Goal: Find specific page/section: Find specific page/section

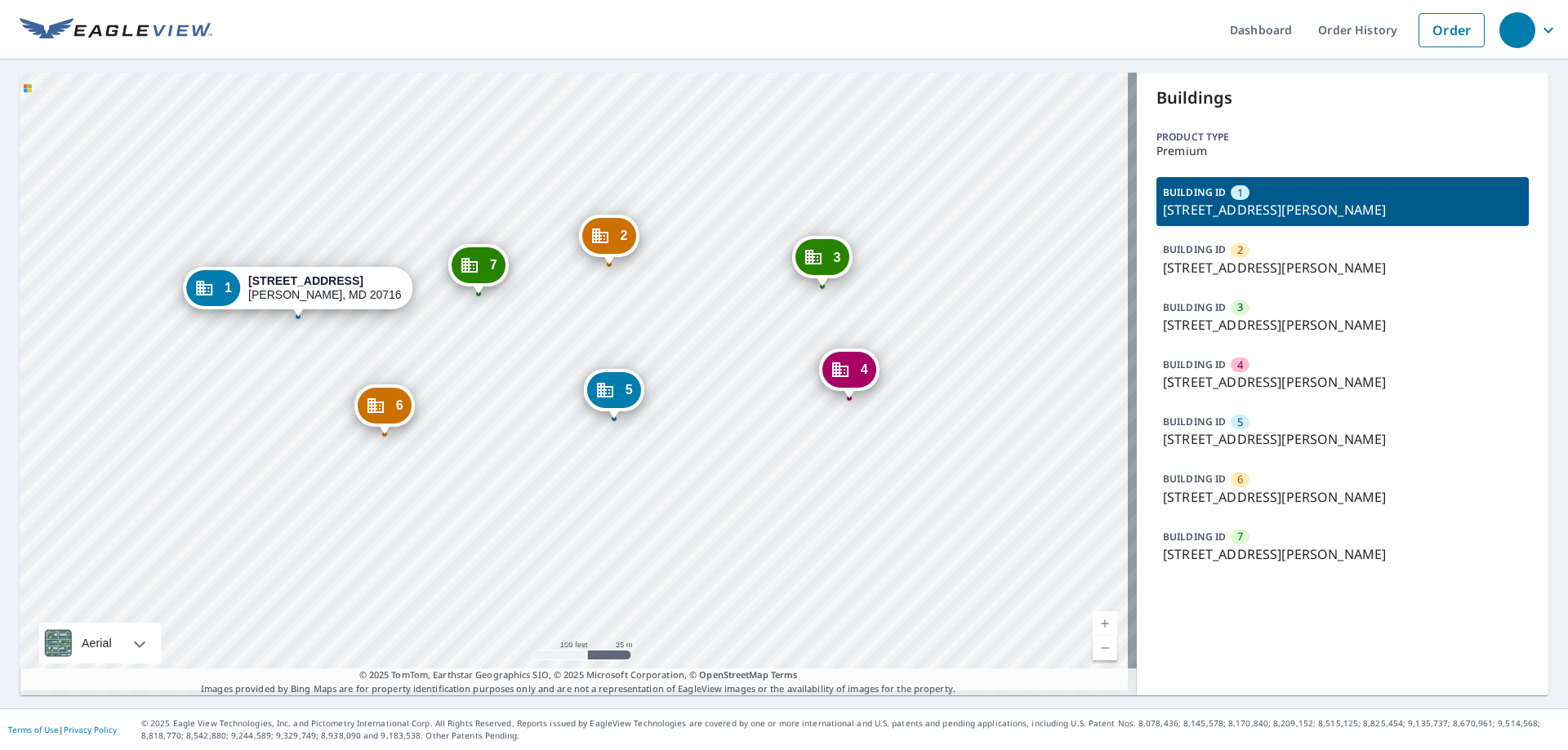
drag, startPoint x: 704, startPoint y: 446, endPoint x: 519, endPoint y: 453, distance: 185.1
click at [519, 453] on div "2 [STREET_ADDRESS] 3 [STREET_ADDRESS] 4 [STREET_ADDRESS] 5 [STREET_ADDRESS][GEO…" at bounding box center [578, 384] width 1117 height 622
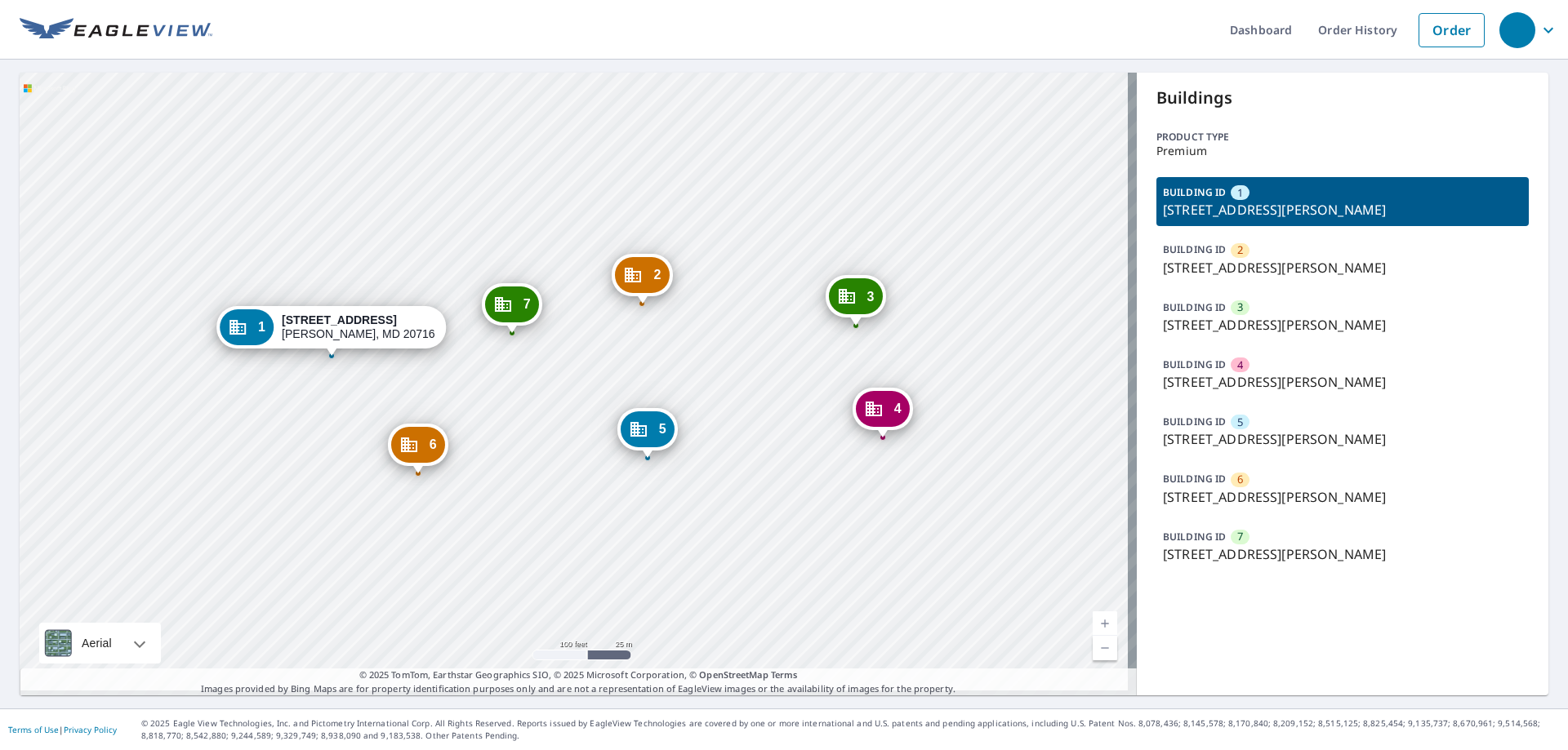
drag, startPoint x: 547, startPoint y: 389, endPoint x: 515, endPoint y: 409, distance: 37.7
click at [515, 409] on div "2 15517 Emerald Way Bowie, MD 20716 3 15619 Emerald Way Bowie, MD 20716 4 15608…" at bounding box center [578, 384] width 1117 height 622
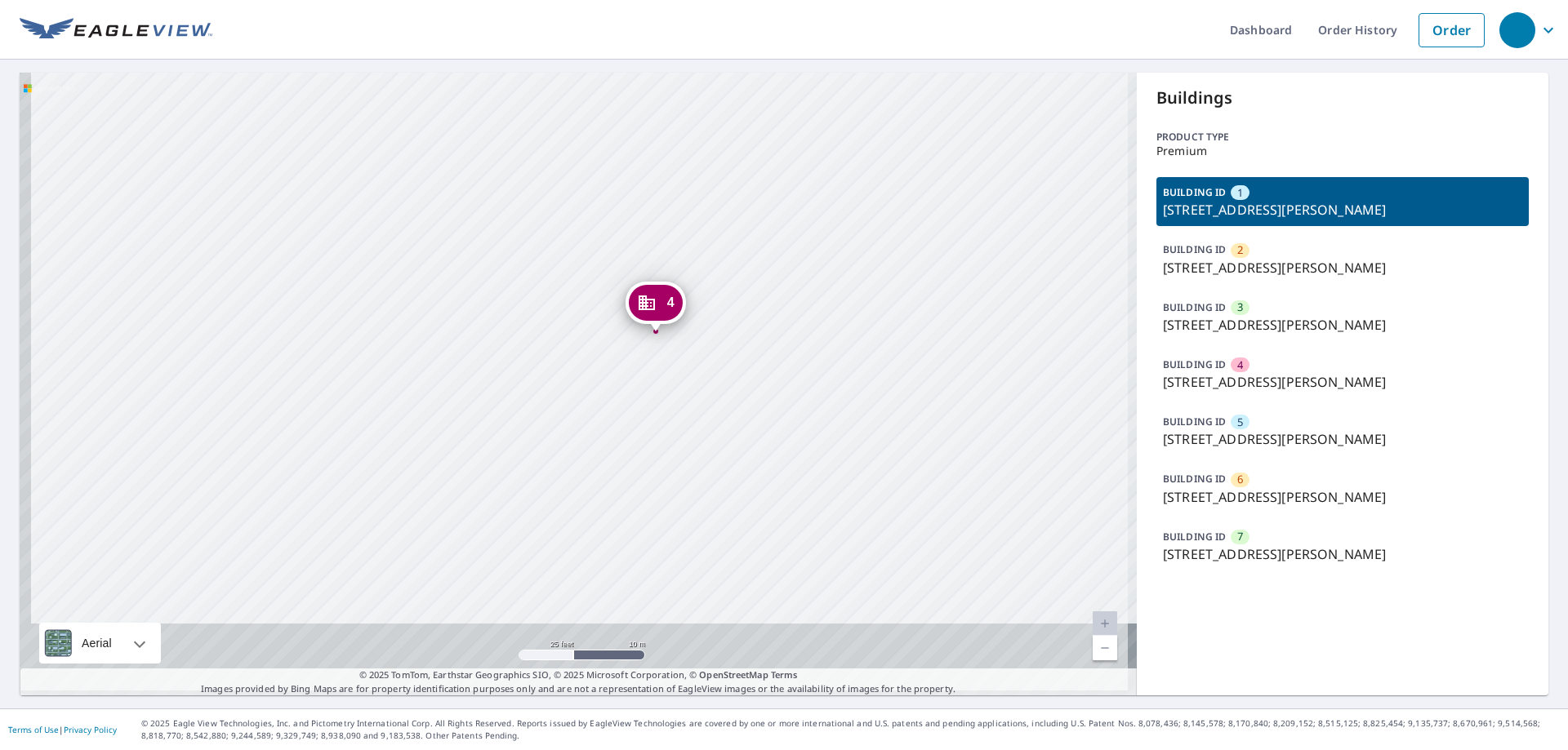
drag, startPoint x: 823, startPoint y: 350, endPoint x: 824, endPoint y: 336, distance: 14.0
click at [824, 336] on div "2 15517 Emerald Way Bowie, MD 20716 3 15619 Emerald Way Bowie, MD 20716 4 15608…" at bounding box center [578, 384] width 1117 height 622
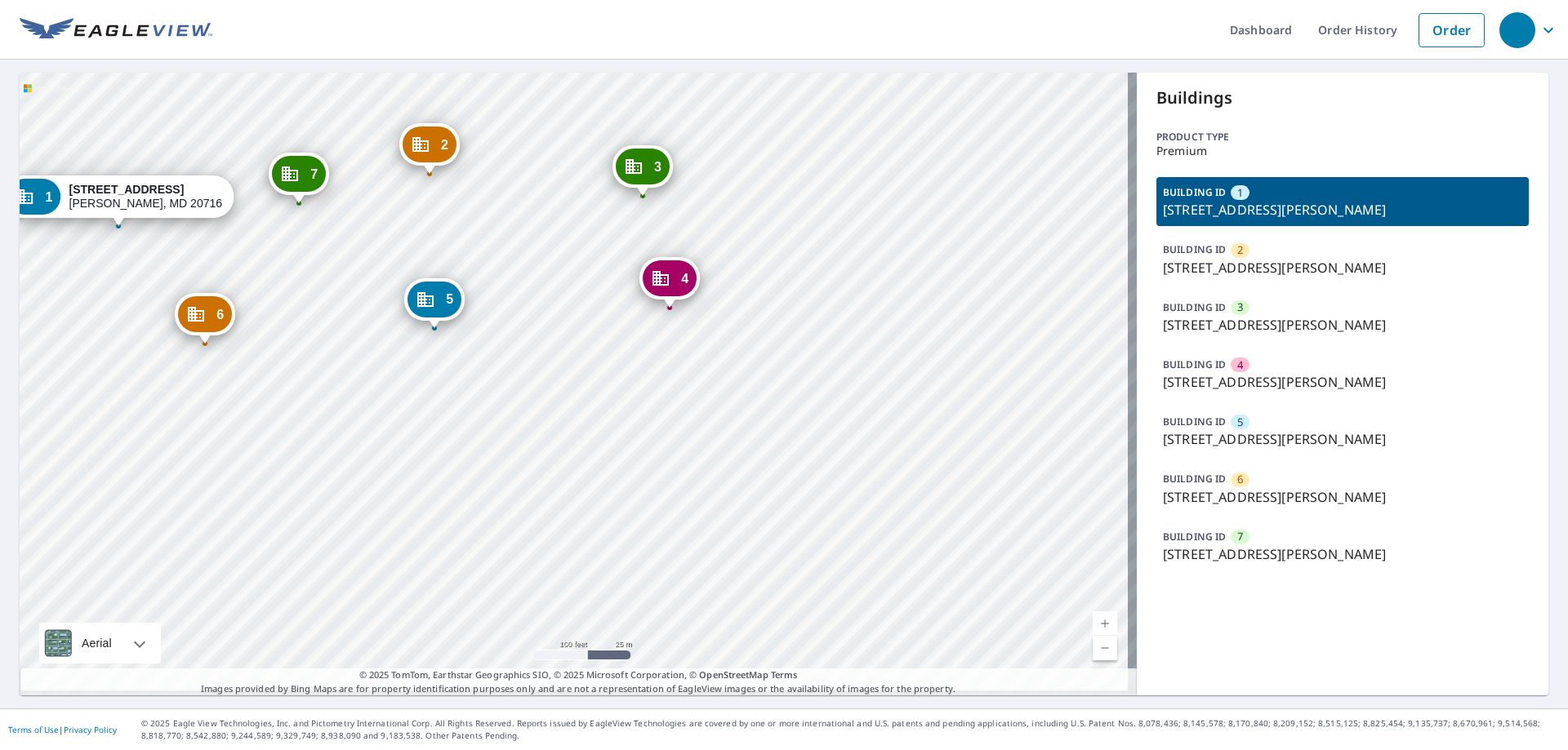
drag, startPoint x: 591, startPoint y: 284, endPoint x: 586, endPoint y: 323, distance: 39.3
click at [598, 347] on div "2 15517 Emerald Way Bowie, MD 20716 3 15619 Emerald Way Bowie, MD 20716 4 15608…" at bounding box center [578, 384] width 1117 height 622
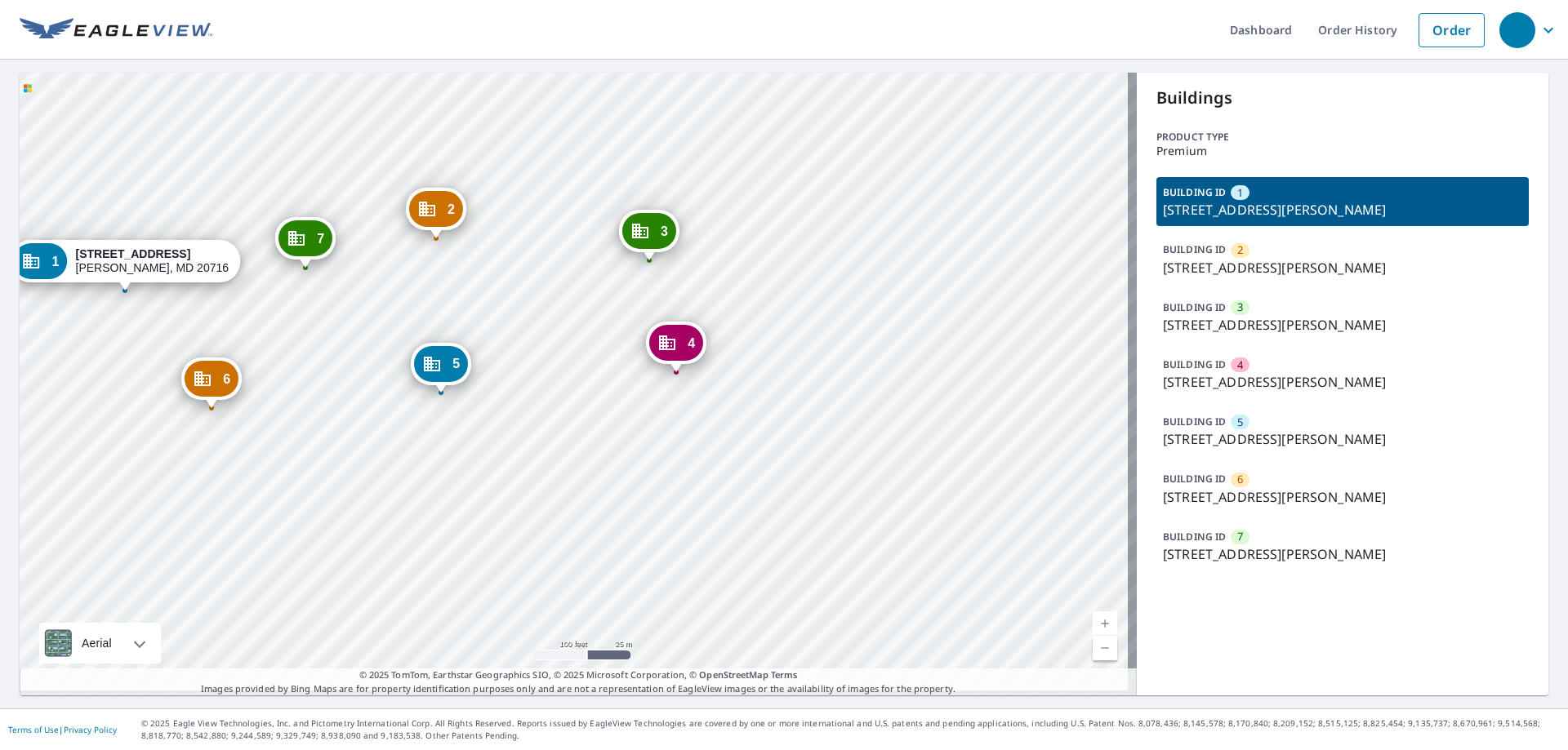
drag, startPoint x: 600, startPoint y: 339, endPoint x: 700, endPoint y: 403, distance: 118.7
click at [700, 403] on div "2 15517 Emerald Way Bowie, MD 20716 3 15619 Emerald Way Bowie, MD 20716 4 15608…" at bounding box center [578, 384] width 1117 height 622
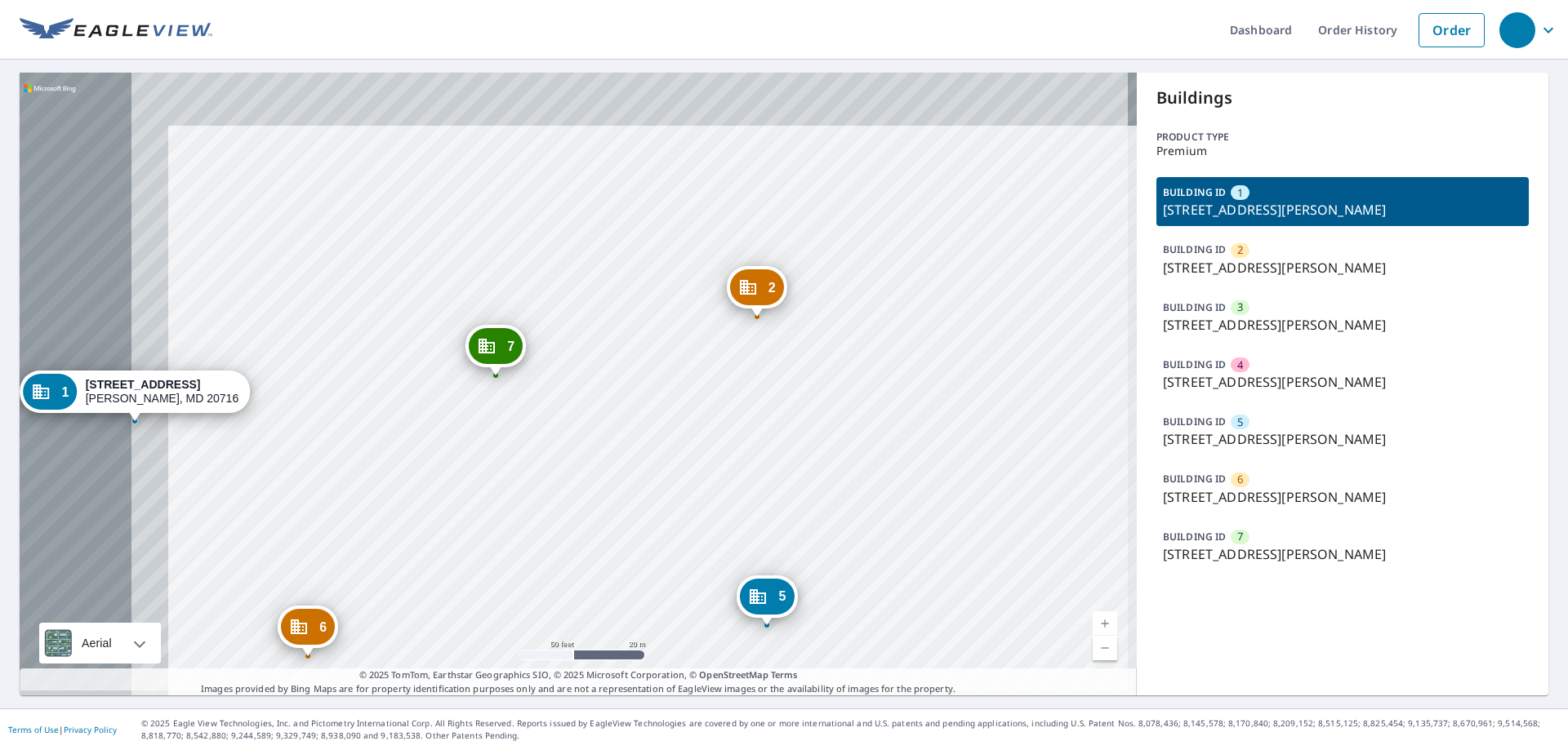
click at [944, 516] on div "2 [STREET_ADDRESS] 3 [STREET_ADDRESS] 4 [STREET_ADDRESS] 5 [STREET_ADDRESS][GEO…" at bounding box center [578, 384] width 1117 height 622
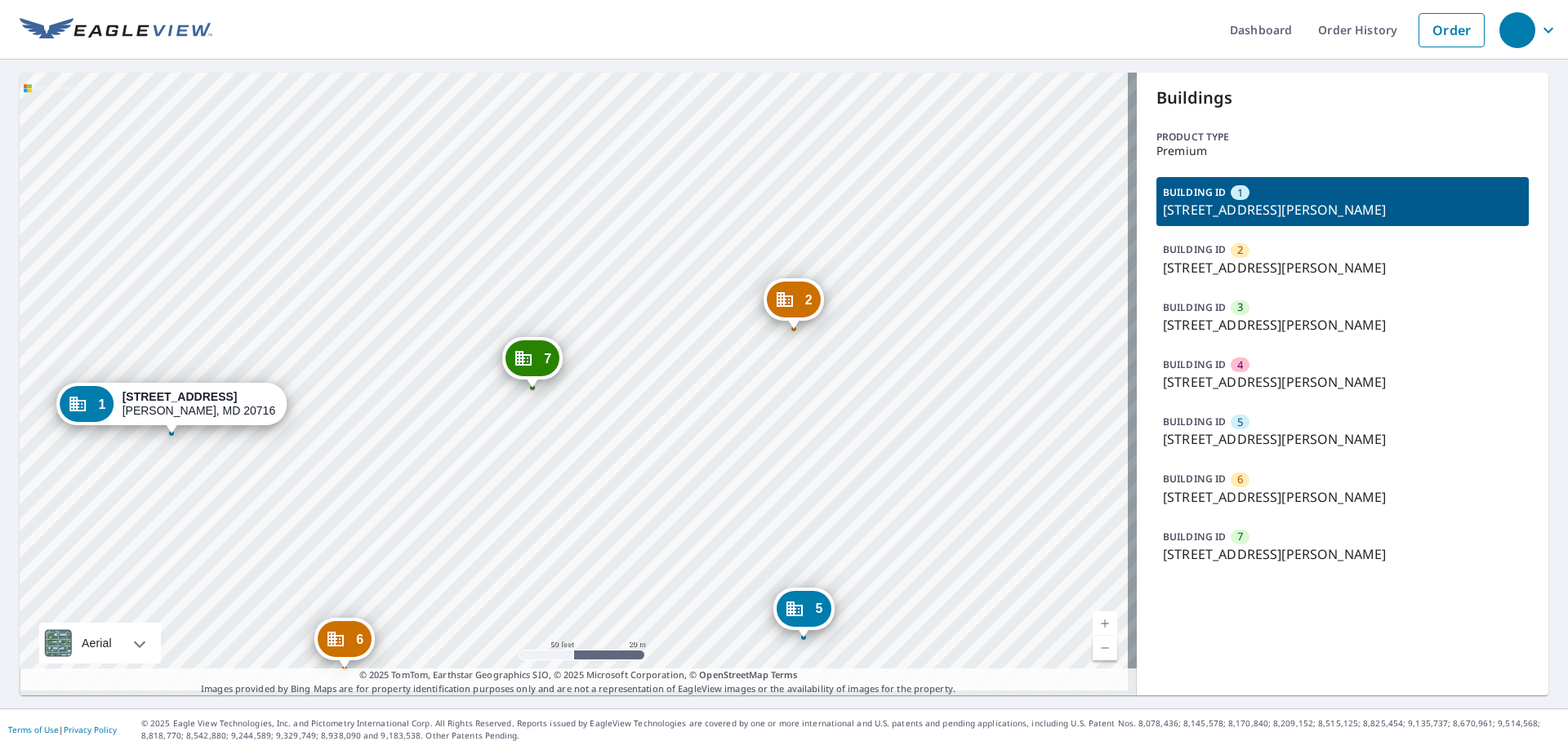
drag, startPoint x: 382, startPoint y: 384, endPoint x: 419, endPoint y: 396, distance: 38.9
click at [419, 396] on div "2 [STREET_ADDRESS] 3 [STREET_ADDRESS] 4 [STREET_ADDRESS] 5 [STREET_ADDRESS][GEO…" at bounding box center [578, 384] width 1117 height 622
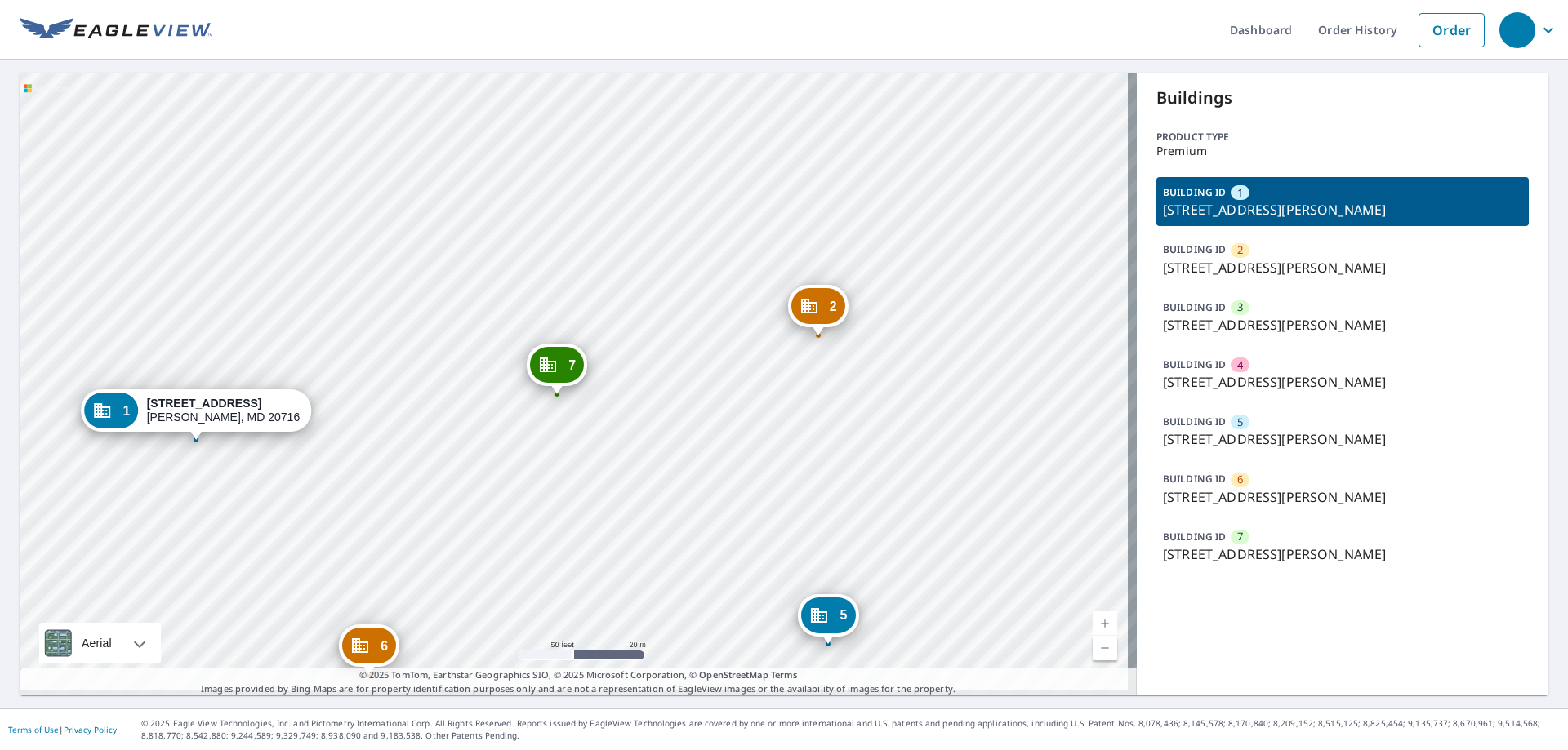
click at [409, 392] on div "2 [STREET_ADDRESS] 3 [STREET_ADDRESS] 4 [STREET_ADDRESS] 5 [STREET_ADDRESS][GEO…" at bounding box center [578, 384] width 1117 height 622
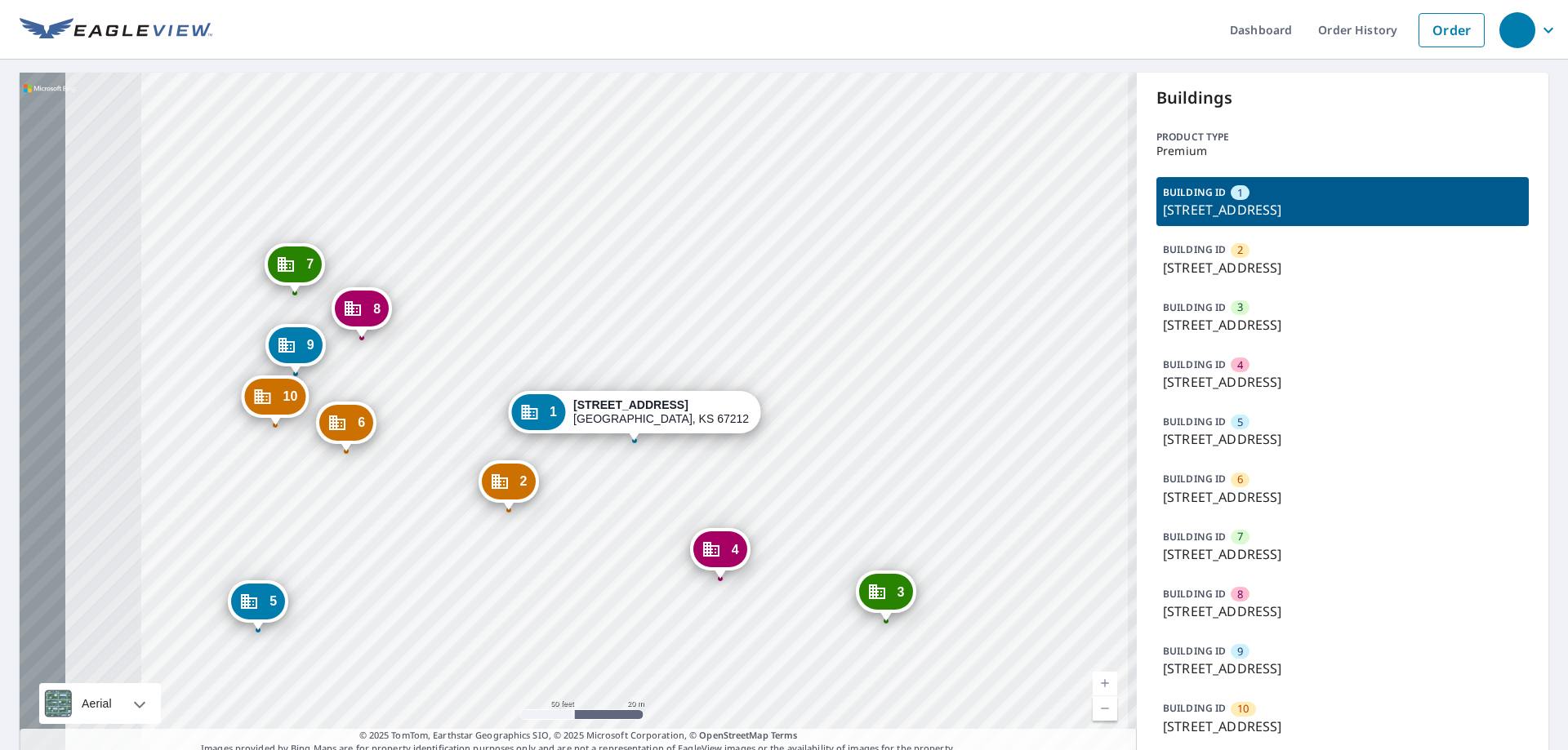
drag, startPoint x: 531, startPoint y: 482, endPoint x: 898, endPoint y: 399, distance: 376.3
click at [898, 399] on div "2 [STREET_ADDRESS] 3 [STREET_ADDRESS]-1830 4 [STREET_ADDRESS] 5 [STREET_ADDRESS…" at bounding box center [578, 414] width 1117 height 683
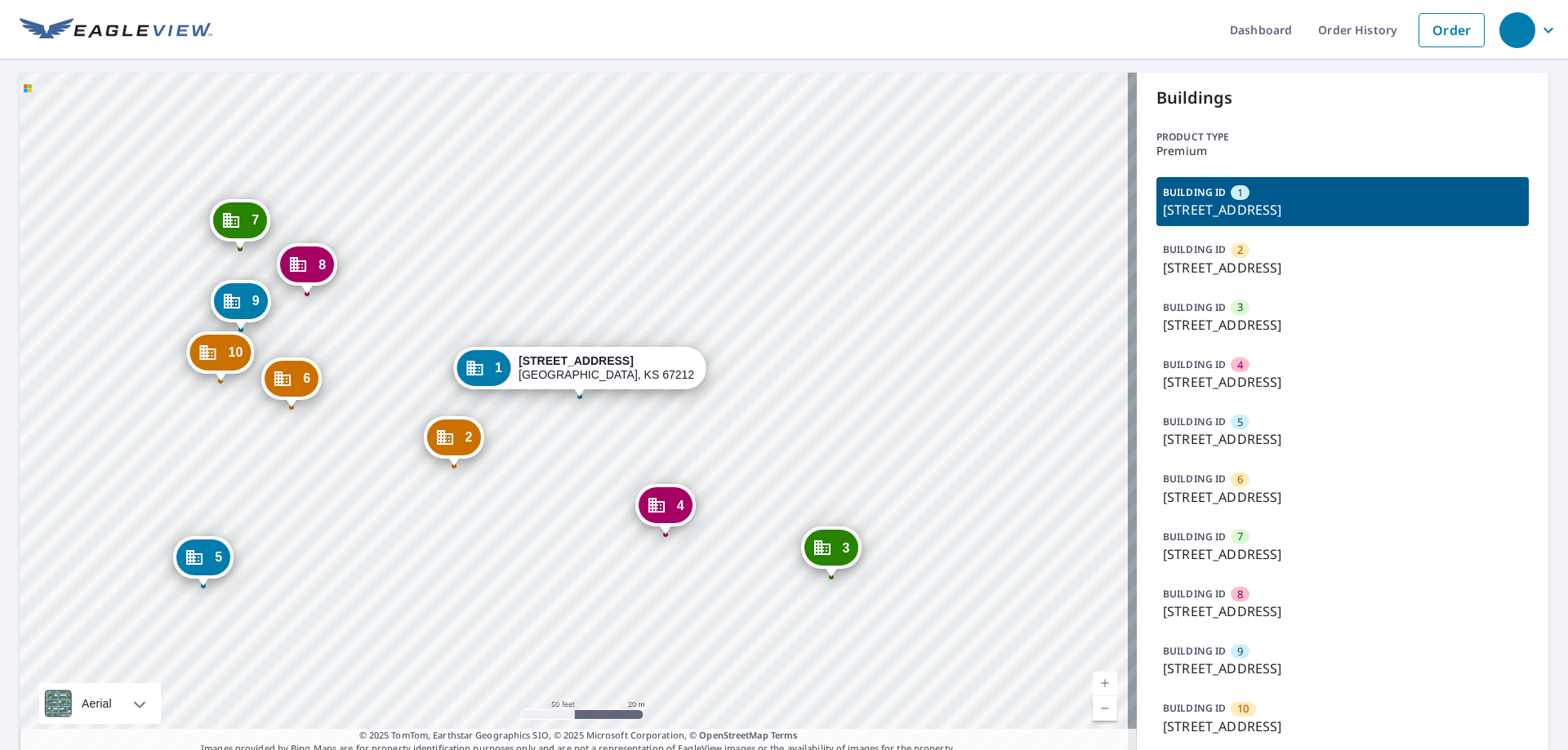
click at [838, 264] on div "2 [STREET_ADDRESS] 3 [STREET_ADDRESS]-1830 4 [STREET_ADDRESS] 5 [STREET_ADDRESS…" at bounding box center [578, 414] width 1117 height 683
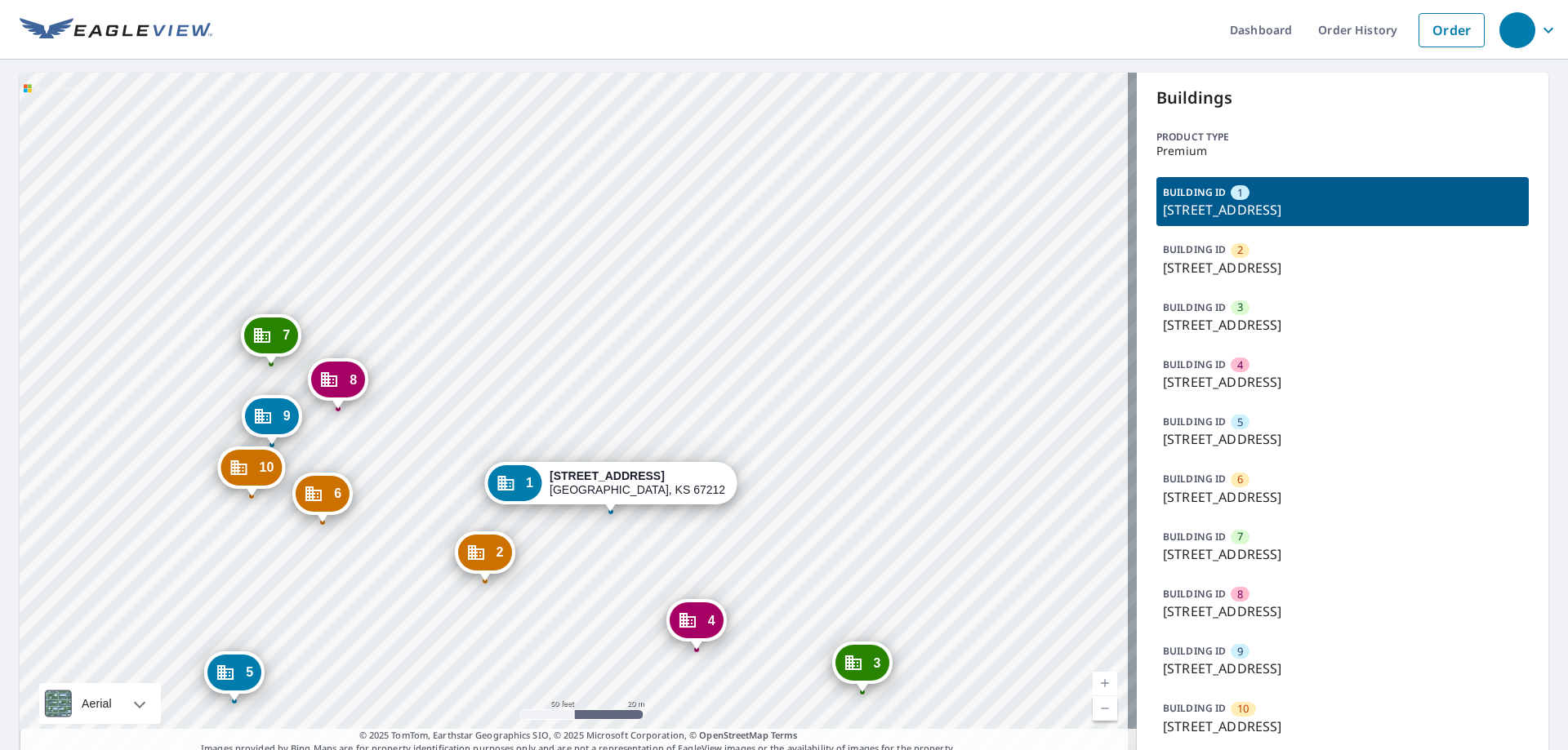
drag, startPoint x: 824, startPoint y: 353, endPoint x: 855, endPoint y: 467, distance: 118.1
click at [855, 467] on div "2 4700 W 13th St N Wichita, KS 67212 3 4526 W 13th St N Wichita, KS 67212-1830 …" at bounding box center [578, 414] width 1117 height 683
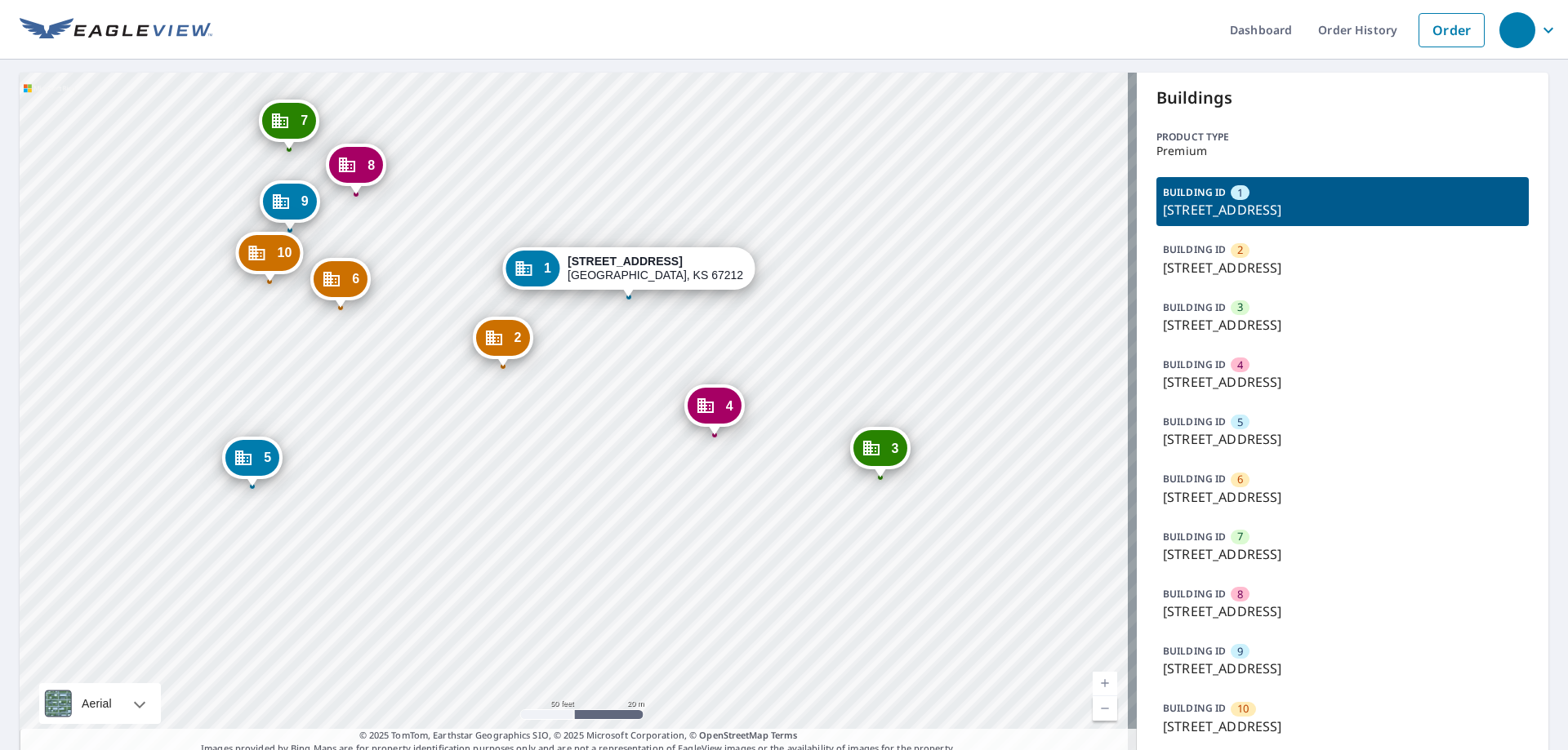
drag, startPoint x: 813, startPoint y: 466, endPoint x: 831, endPoint y: 251, distance: 215.8
click at [831, 251] on div "2 4700 W 13th St N Wichita, KS 67212 3 4526 W 13th St N Wichita, KS 67212-1830 …" at bounding box center [578, 414] width 1117 height 683
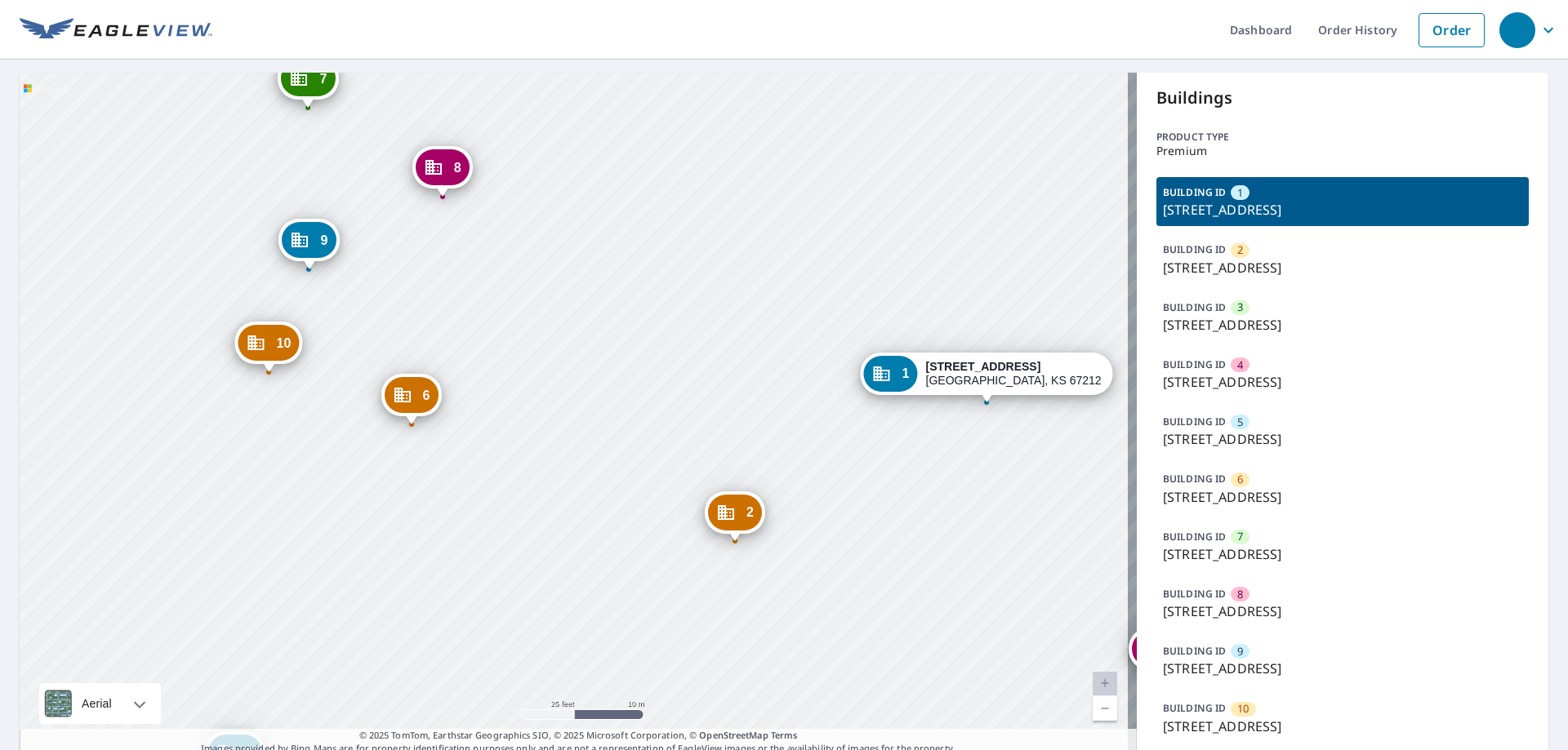
drag, startPoint x: 387, startPoint y: 341, endPoint x: 475, endPoint y: 430, distance: 125.2
click at [475, 430] on div "2 4700 W 13th St N Wichita, KS 67212 3 4526 W 13th St N Wichita, KS 67212-1830 …" at bounding box center [578, 414] width 1117 height 683
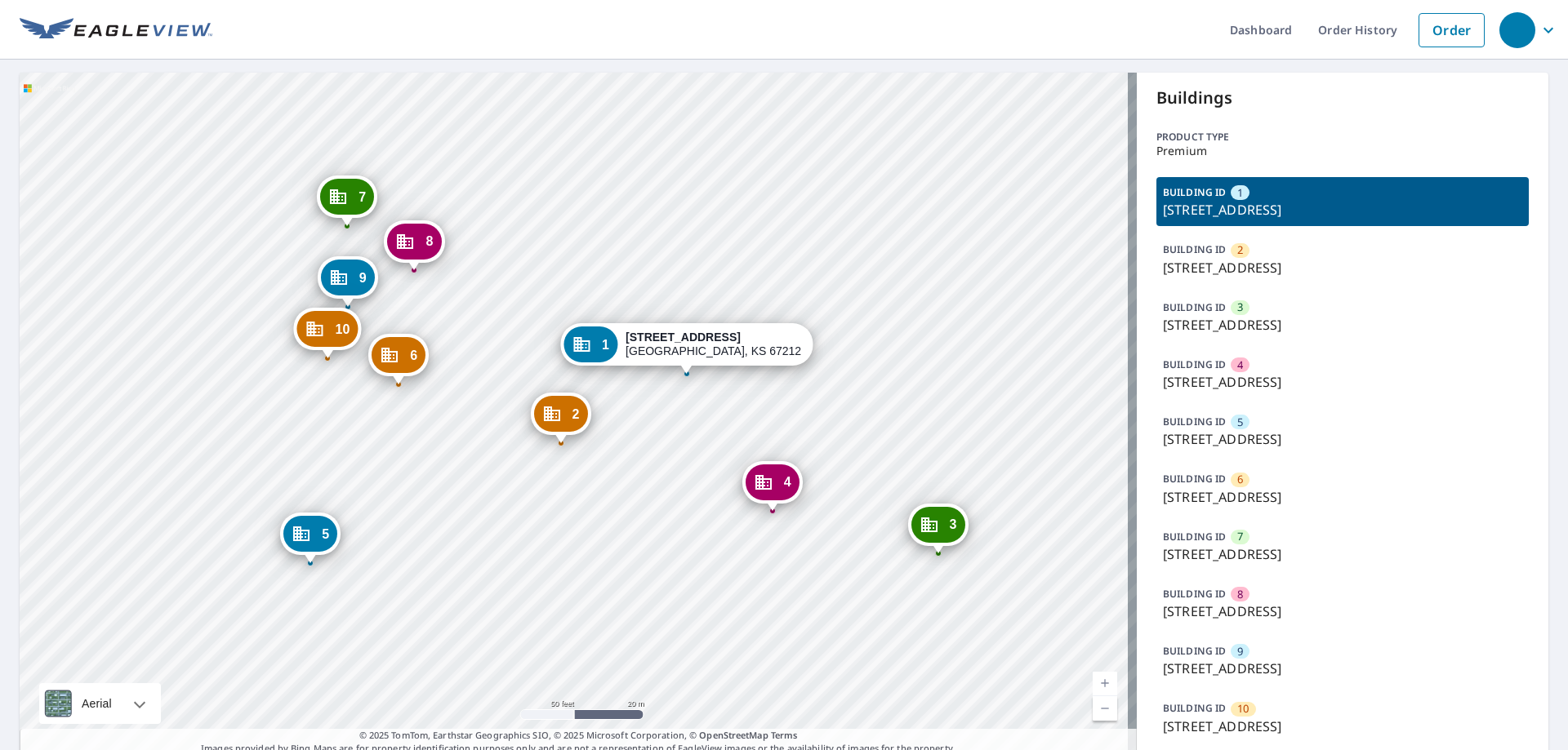
drag, startPoint x: 856, startPoint y: 444, endPoint x: 637, endPoint y: 417, distance: 220.7
click at [637, 417] on div "2 4700 W 13th St N Wichita, KS 67212 3 4526 W 13th St N Wichita, KS 67212-1830 …" at bounding box center [578, 414] width 1117 height 683
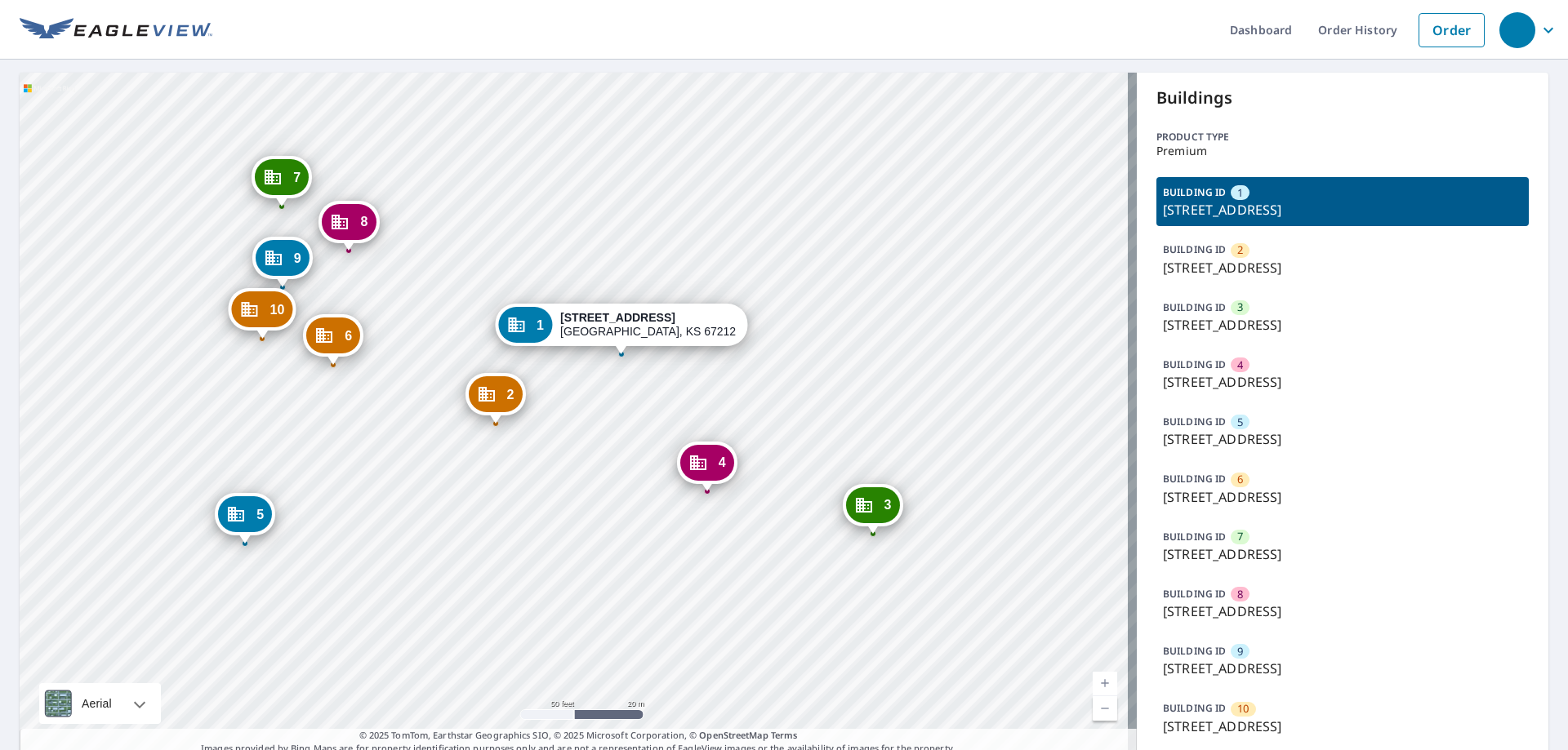
click at [553, 425] on div "2 4700 W 13th St N Wichita, KS 67212 3 4526 W 13th St N Wichita, KS 67212-1830 …" at bounding box center [578, 414] width 1117 height 683
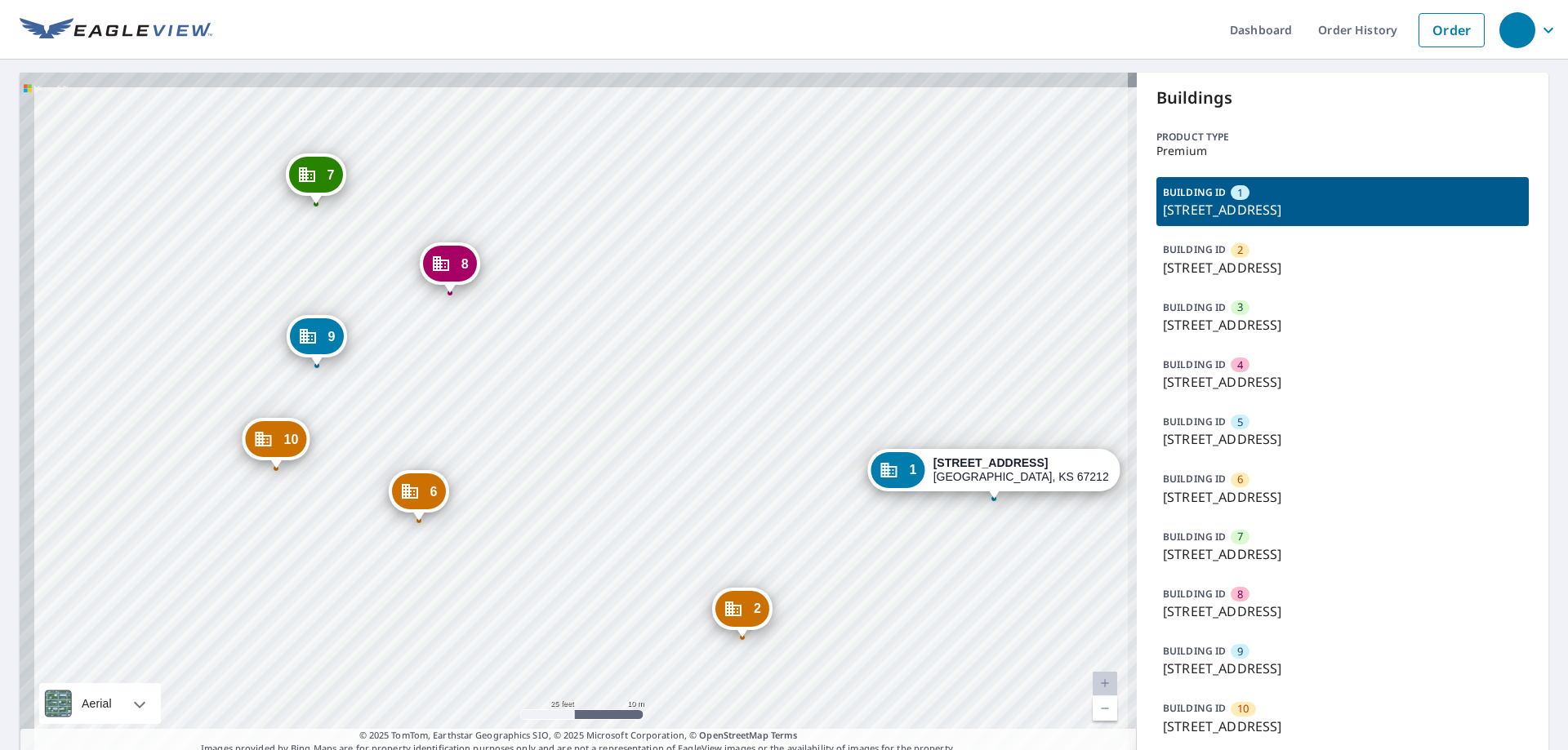
drag, startPoint x: 372, startPoint y: 359, endPoint x: 450, endPoint y: 429, distance: 104.8
click at [450, 429] on div "2 4700 W 13th St N Wichita, KS 67212 3 4526 W 13th St N Wichita, KS 67212-1830 …" at bounding box center [578, 414] width 1117 height 683
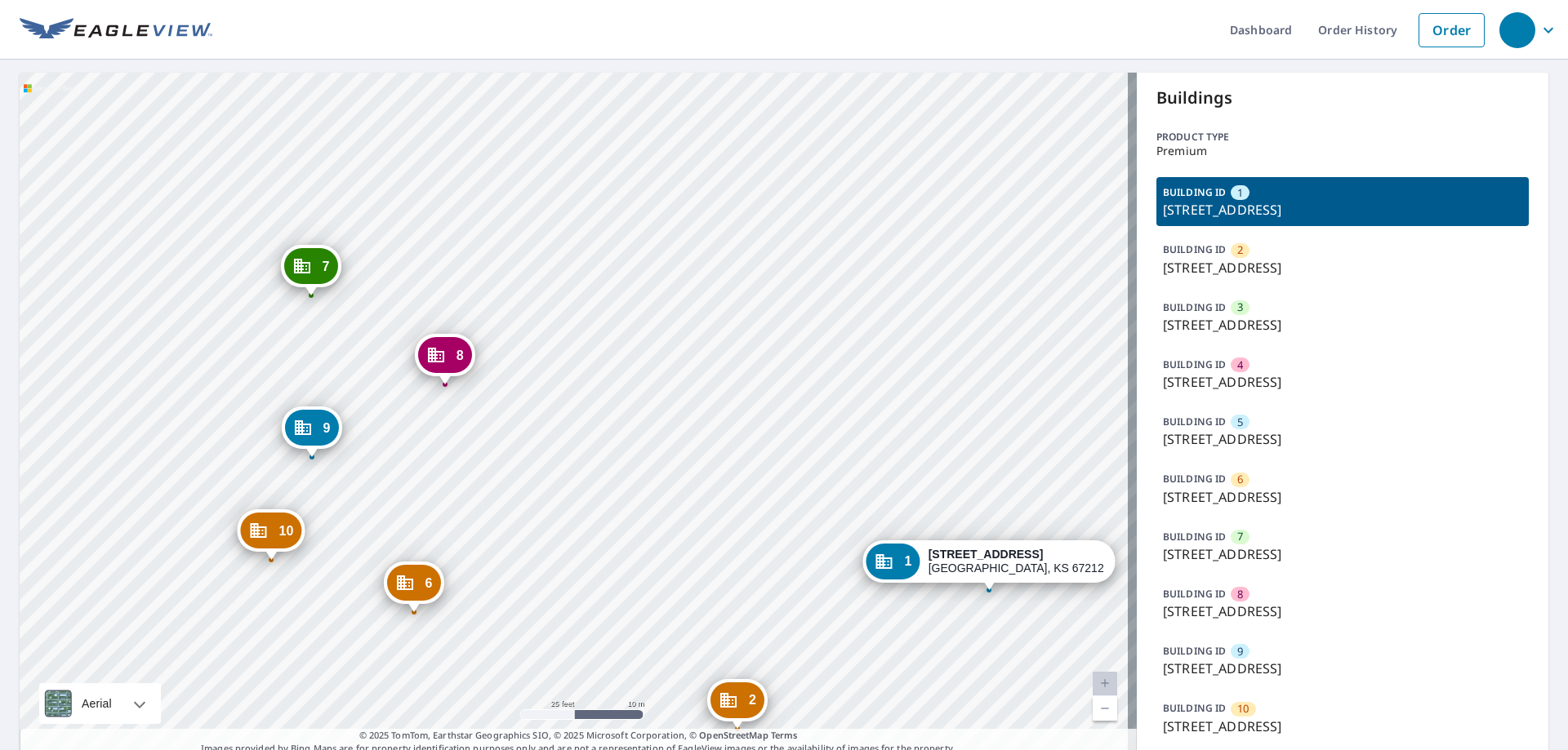
drag, startPoint x: 349, startPoint y: 405, endPoint x: 345, endPoint y: 496, distance: 91.1
click at [345, 496] on div "2 4700 W 13th St N Wichita, KS 67212 3 4526 W 13th St N Wichita, KS 67212-1830 …" at bounding box center [578, 414] width 1117 height 683
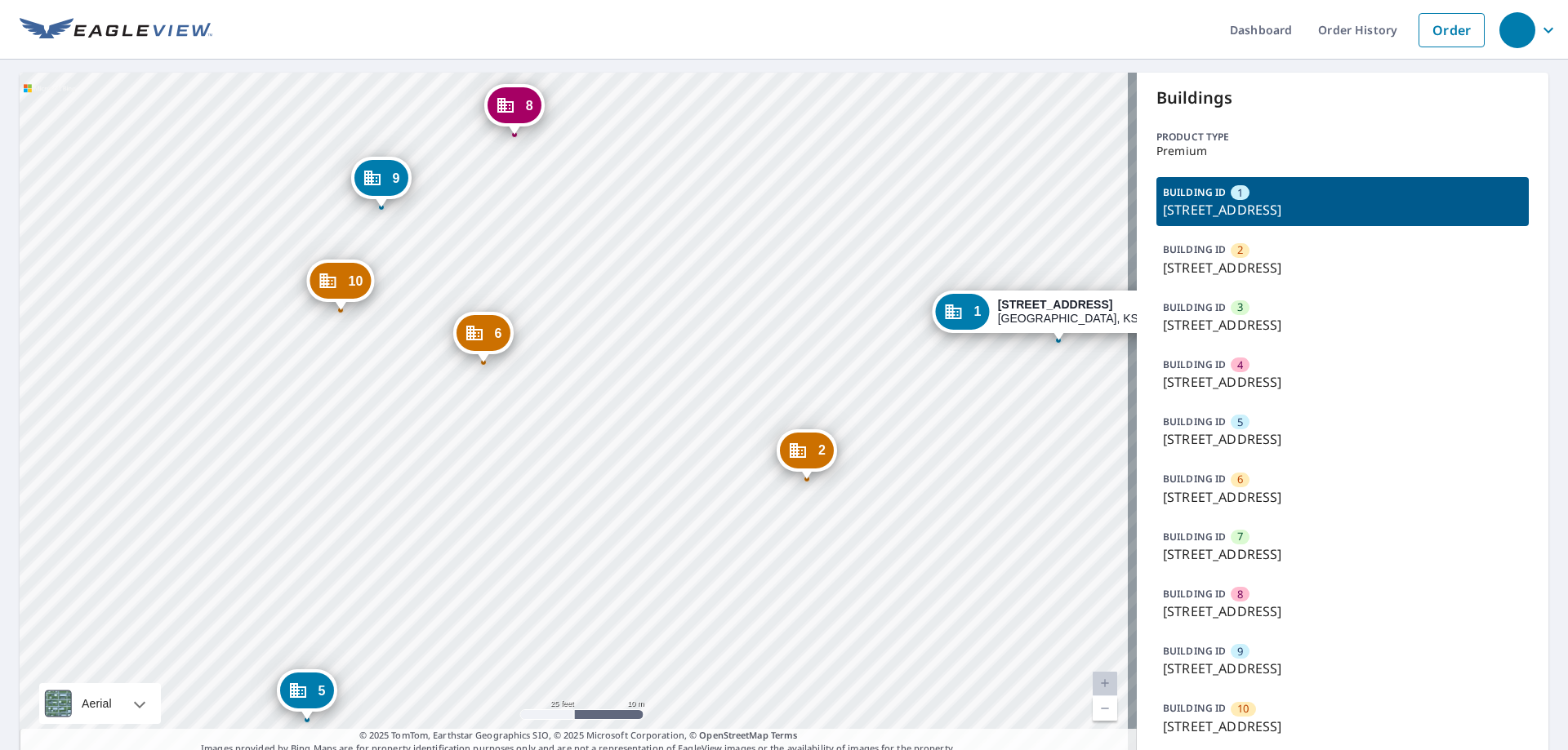
drag, startPoint x: 537, startPoint y: 473, endPoint x: 606, endPoint y: 224, distance: 258.4
click at [606, 224] on div "2 4700 W 13th St N Wichita, KS 67212 3 4526 W 13th St N Wichita, KS 67212-1830 …" at bounding box center [578, 414] width 1117 height 683
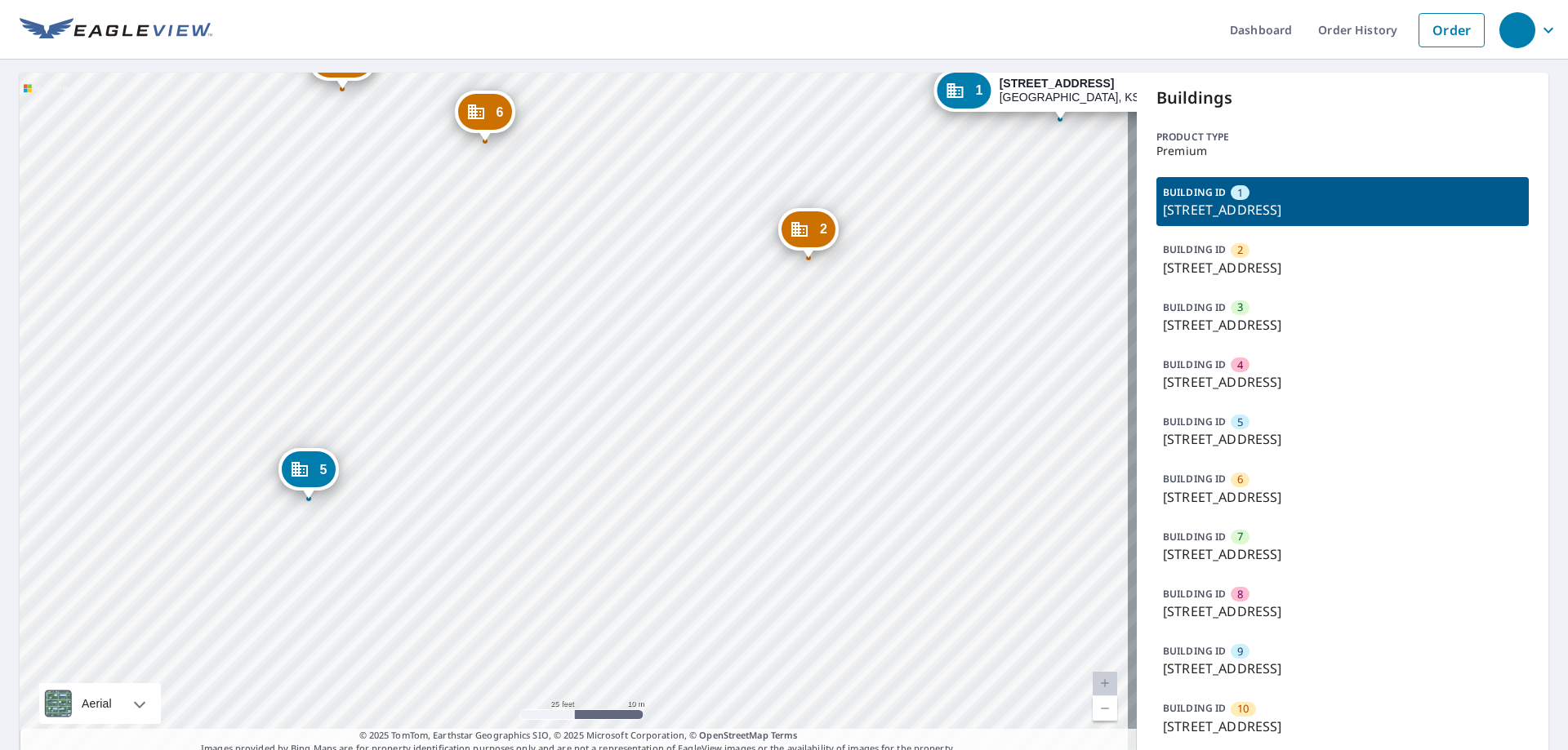
drag, startPoint x: 616, startPoint y: 531, endPoint x: 617, endPoint y: 310, distance: 221.0
click at [617, 310] on div "2 4700 W 13th St N Wichita, KS 67212 3 4526 W 13th St N Wichita, KS 67212-1830 …" at bounding box center [578, 414] width 1117 height 683
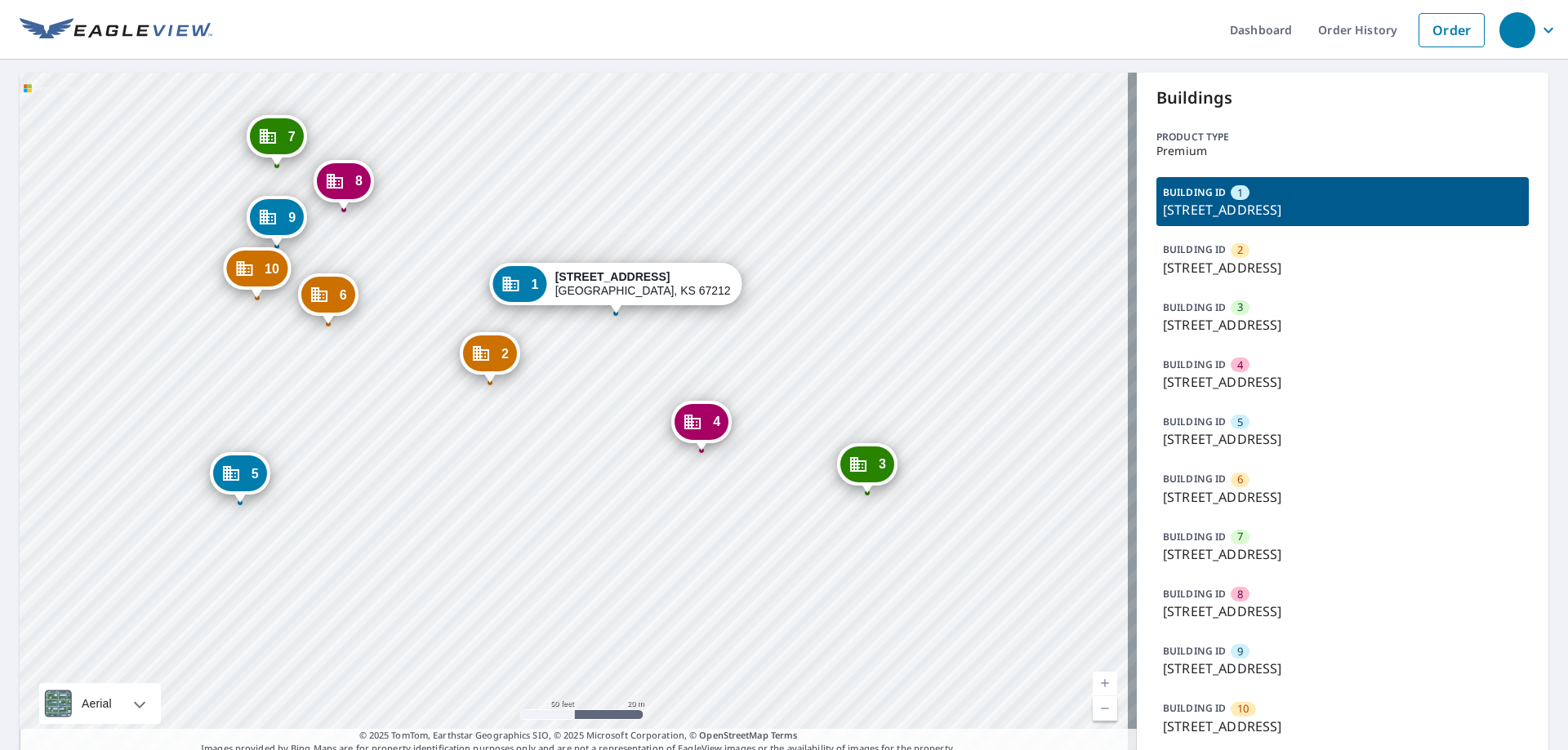
drag, startPoint x: 654, startPoint y: 456, endPoint x: 562, endPoint y: 479, distance: 94.8
click at [562, 479] on div "2 4700 W 13th St N Wichita, KS 67212 3 4526 W 13th St N Wichita, KS 67212-1830 …" at bounding box center [578, 414] width 1117 height 683
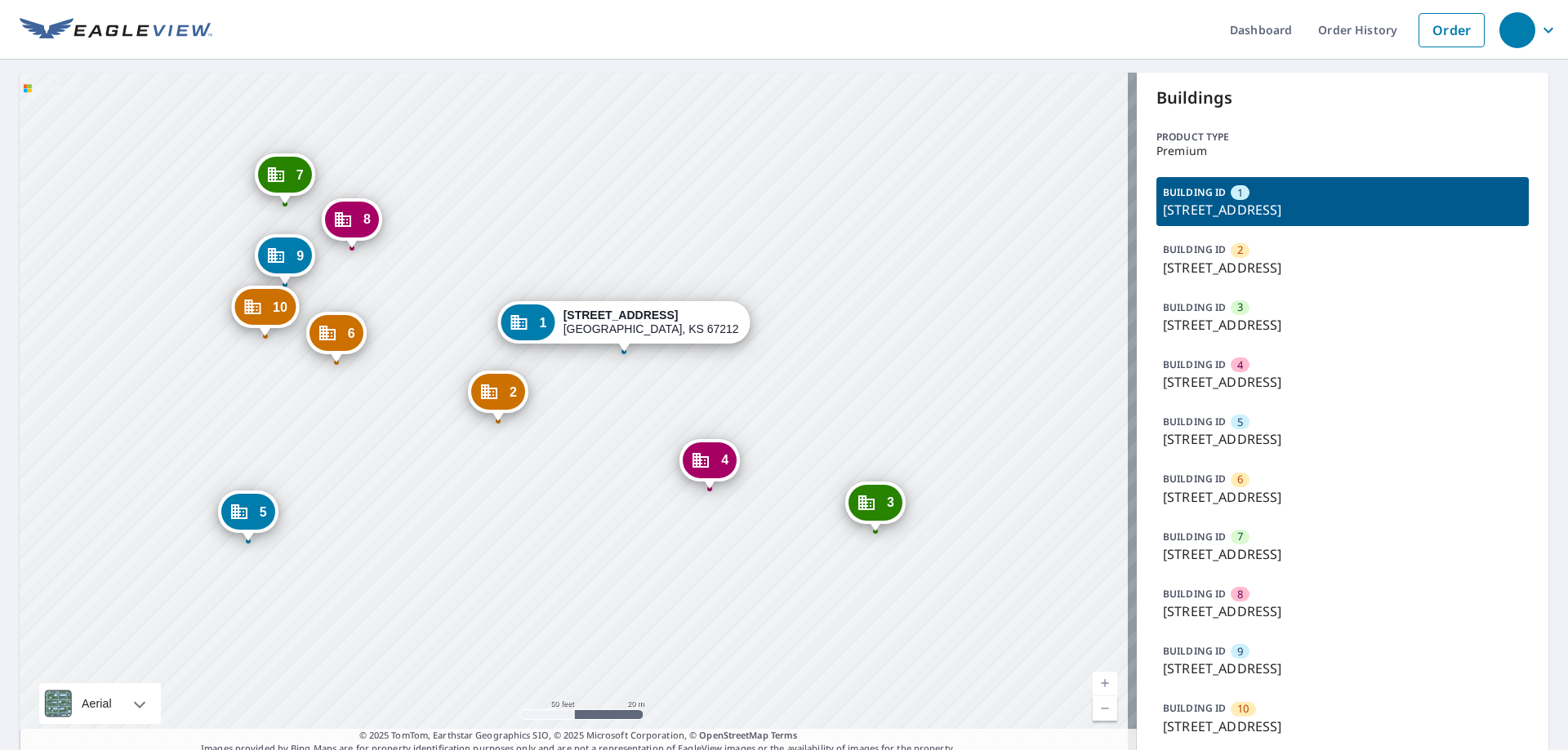
drag, startPoint x: 495, startPoint y: 418, endPoint x: 503, endPoint y: 456, distance: 38.8
click at [503, 456] on div "2 4700 W 13th St N Wichita, KS 67212 3 4526 W 13th St N Wichita, KS 67212-1830 …" at bounding box center [578, 414] width 1117 height 683
